Goal: Use online tool/utility: Utilize a website feature to perform a specific function

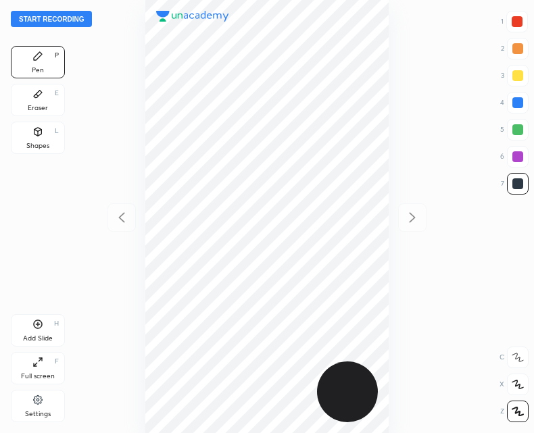
scroll to position [433, 318]
click at [57, 17] on button "Start recording" at bounding box center [51, 19] width 81 height 16
click at [29, 331] on div "Add Slide H" at bounding box center [38, 330] width 54 height 32
click at [110, 220] on div at bounding box center [122, 218] width 28 height 28
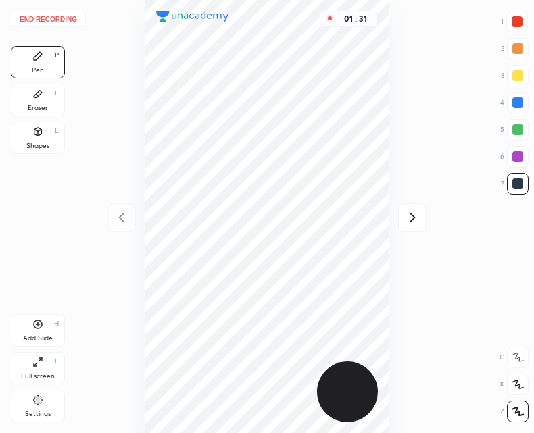
click at [68, 21] on button "End recording" at bounding box center [48, 19] width 75 height 16
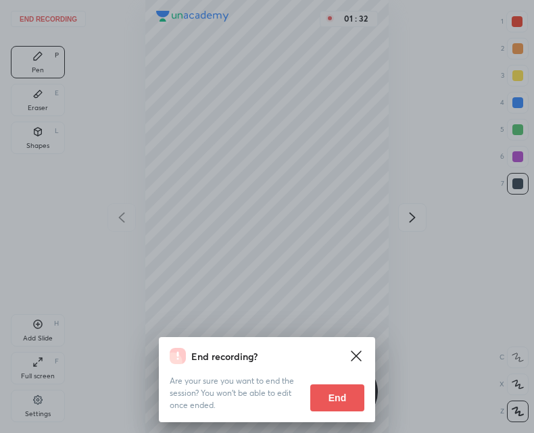
click at [328, 395] on button "End" at bounding box center [337, 398] width 54 height 27
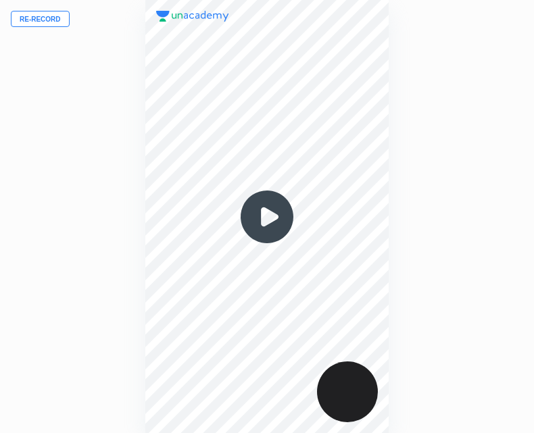
click at [268, 220] on img at bounding box center [267, 217] width 65 height 65
